Goal: Information Seeking & Learning: Learn about a topic

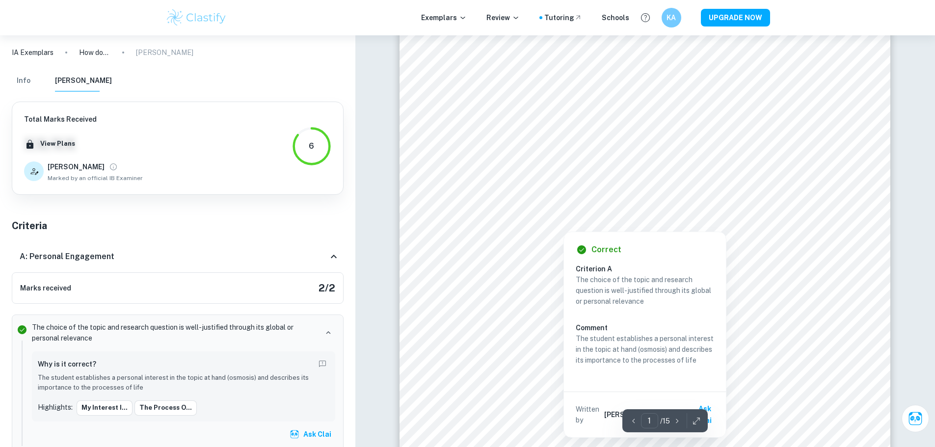
scroll to position [49, 0]
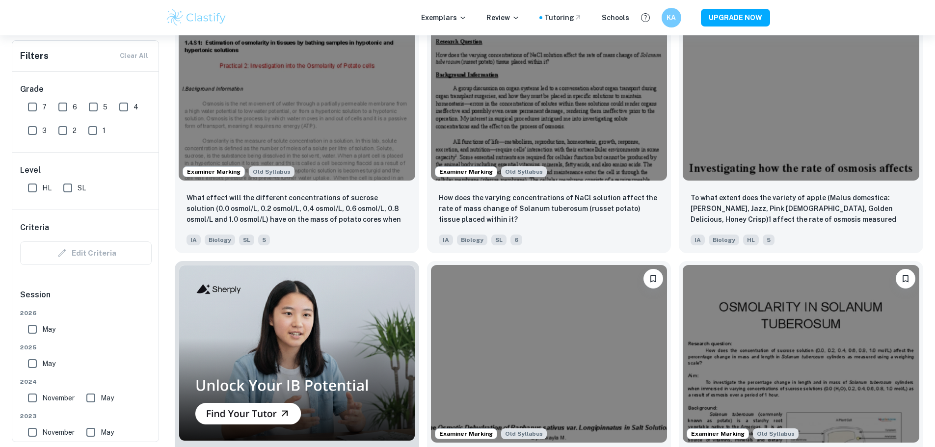
scroll to position [638, 0]
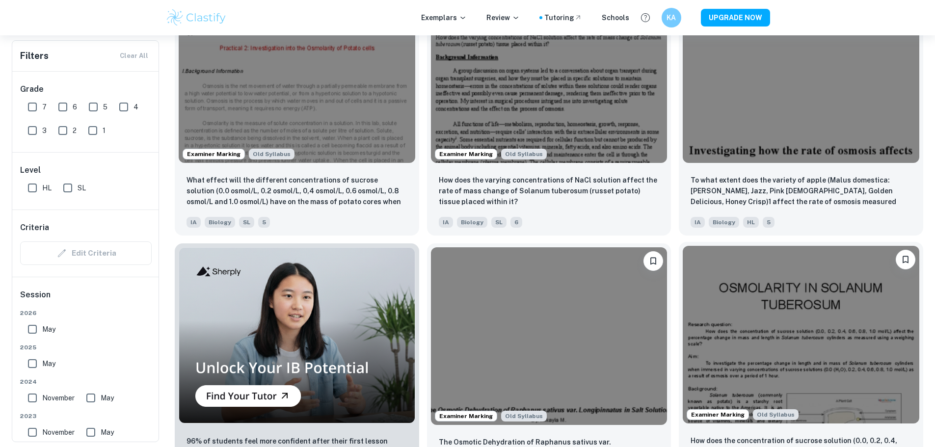
click at [683, 246] on img at bounding box center [801, 334] width 237 height 177
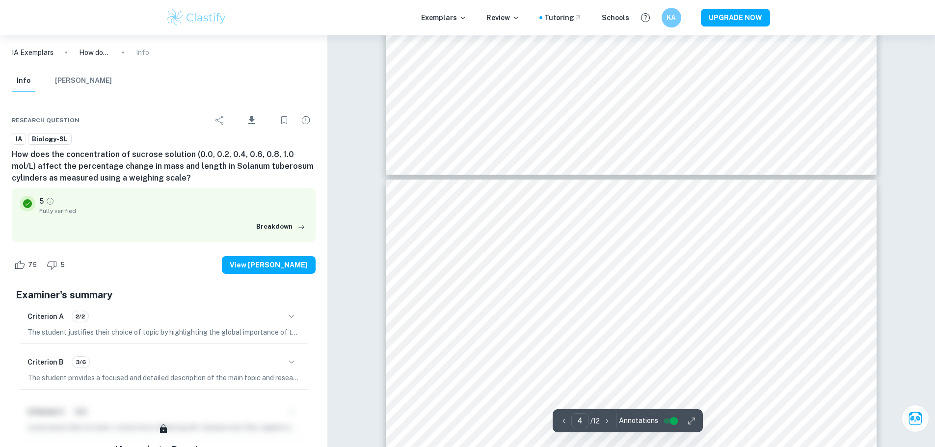
scroll to position [1964, 0]
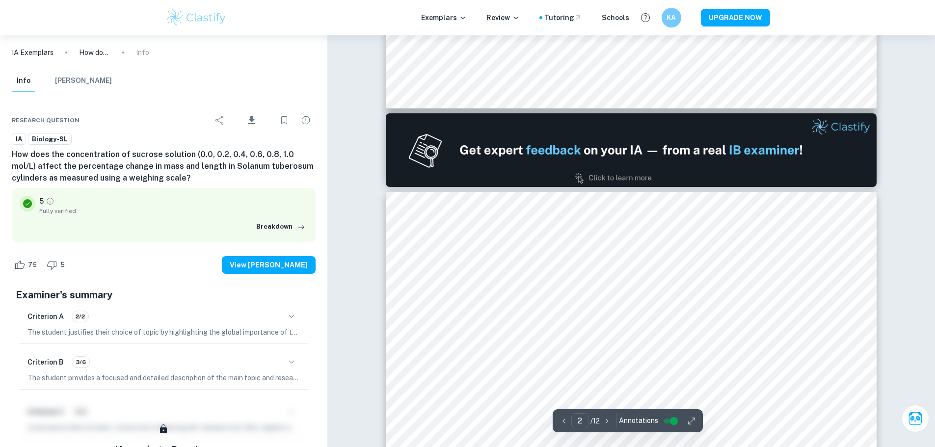
type input "1"
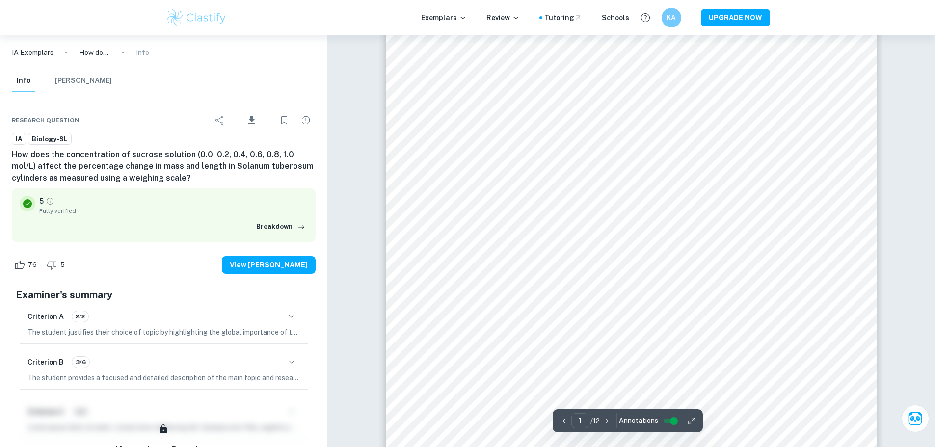
scroll to position [49, 0]
